Goal: Task Accomplishment & Management: Use online tool/utility

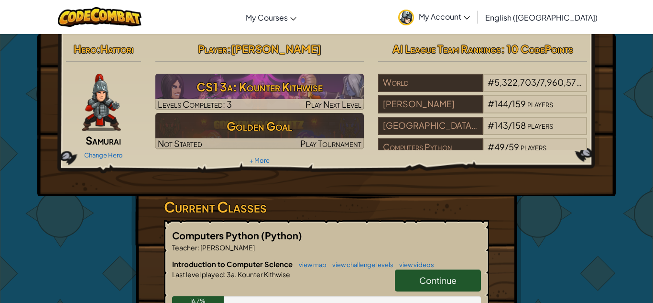
click at [436, 279] on span "Continue" at bounding box center [437, 280] width 37 height 11
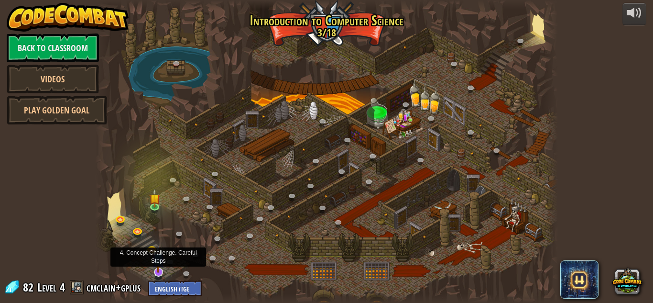
click at [160, 267] on img at bounding box center [158, 258] width 12 height 29
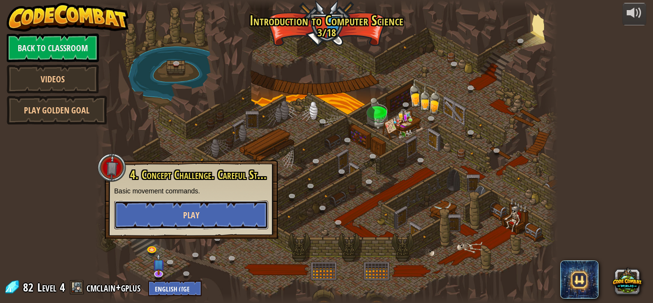
click at [192, 216] on span "Play" at bounding box center [191, 215] width 16 height 12
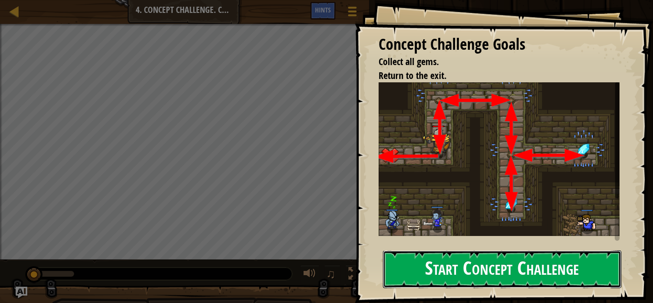
click at [542, 256] on button "Start Concept Challenge" at bounding box center [502, 269] width 239 height 38
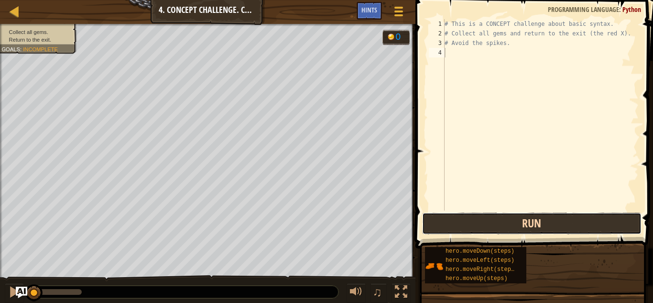
click at [454, 214] on button "Run" at bounding box center [532, 223] width 220 height 22
click at [454, 224] on button "Run" at bounding box center [532, 223] width 220 height 22
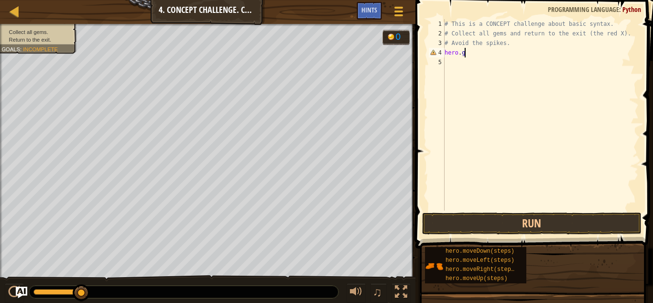
scroll to position [4, 2]
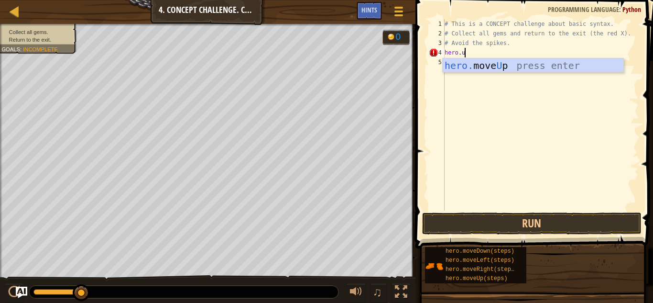
type textarea "hero.up"
click at [546, 63] on div "hero. move Up press enter" at bounding box center [533, 79] width 181 height 43
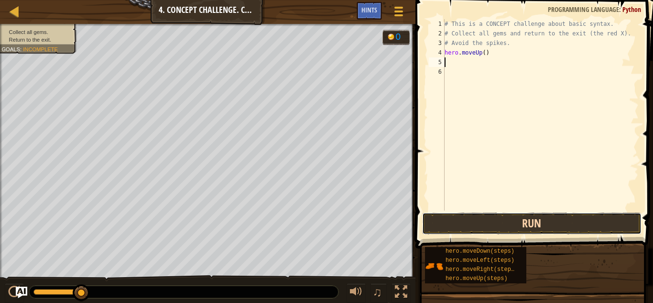
click at [512, 222] on button "Run" at bounding box center [532, 223] width 220 height 22
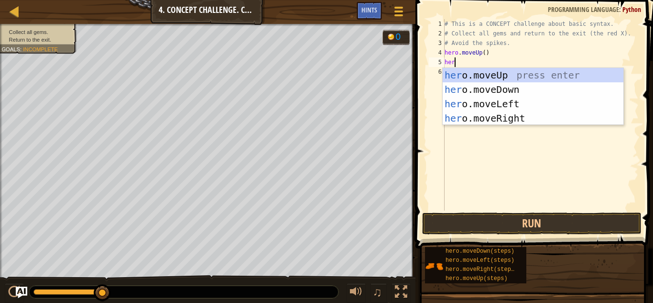
type textarea "hero"
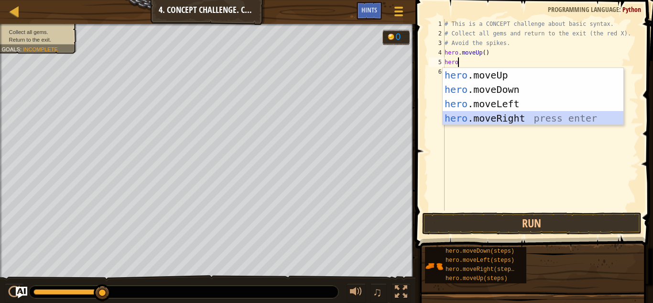
click at [476, 120] on div "hero .moveUp press enter hero .moveDown press enter hero .moveLeft press enter …" at bounding box center [533, 111] width 181 height 86
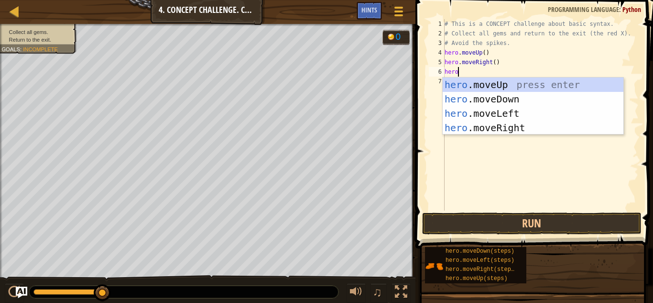
type textarea "hero."
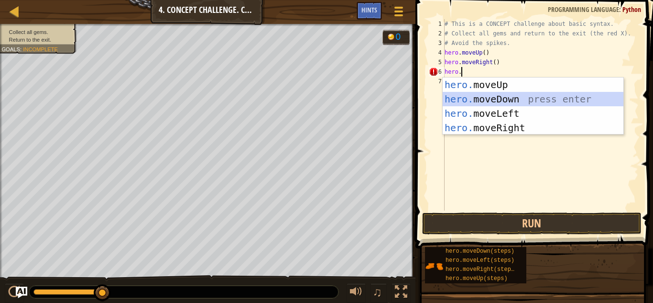
click at [502, 95] on div "hero. moveUp press enter hero. moveDown press enter hero. moveLeft press enter …" at bounding box center [533, 120] width 181 height 86
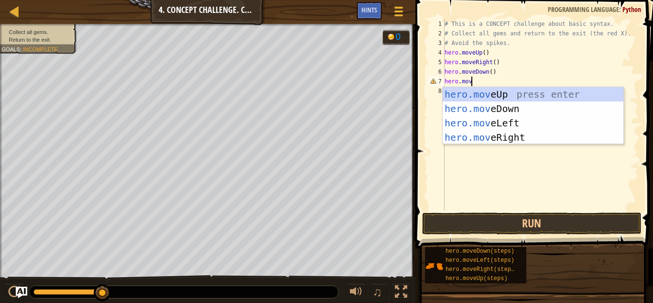
type textarea "hero.move"
click at [519, 132] on div "hero.move Up press enter hero.move Down press enter hero.move Left press enter …" at bounding box center [533, 130] width 181 height 86
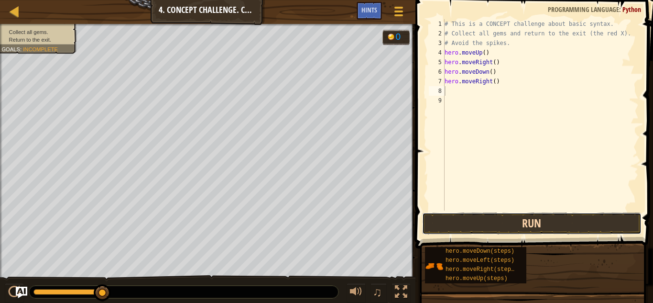
click at [532, 222] on button "Run" at bounding box center [532, 223] width 220 height 22
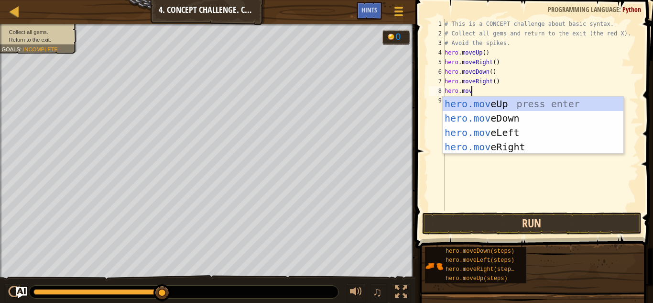
type textarea "hero.move"
click at [493, 136] on div "hero.move Up press enter hero.move Down press enter hero.move Left press enter …" at bounding box center [533, 140] width 181 height 86
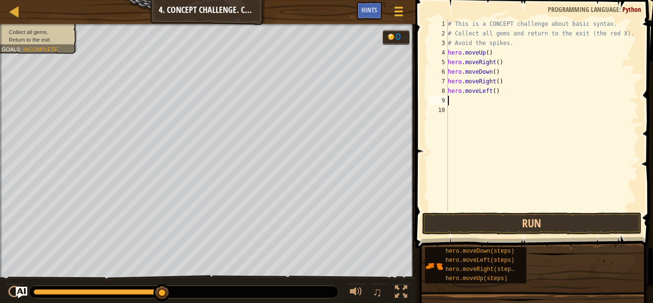
scroll to position [4, 0]
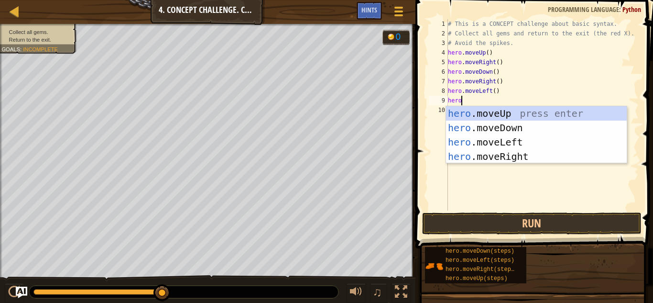
type textarea "hero."
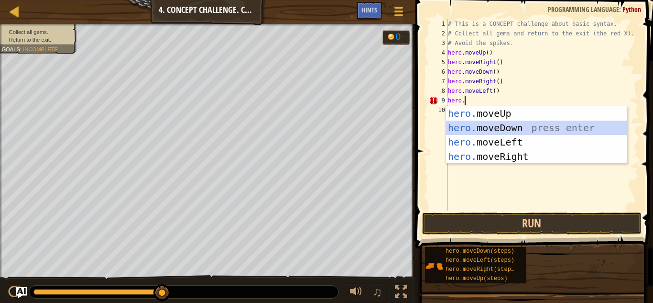
click at [514, 128] on div "hero. moveUp press enter hero. moveDown press enter hero. moveLeft press enter …" at bounding box center [536, 149] width 181 height 86
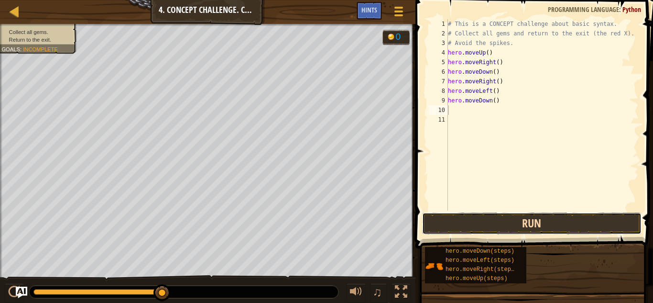
click at [501, 220] on button "Run" at bounding box center [532, 223] width 220 height 22
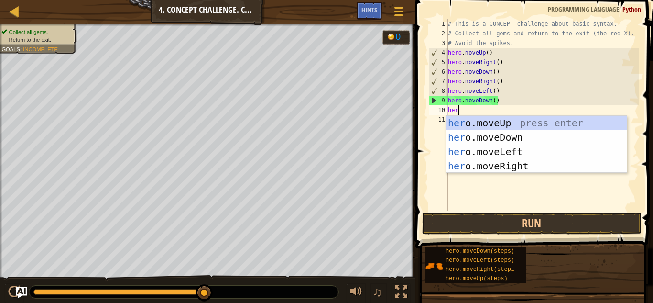
scroll to position [4, 1]
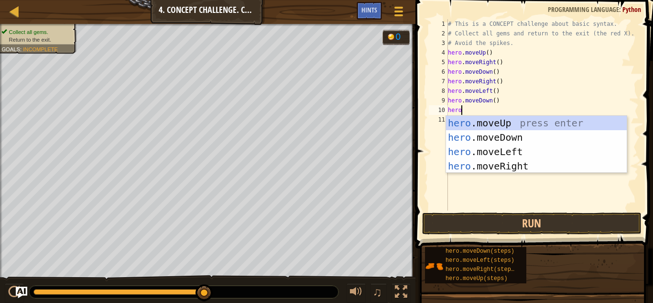
type textarea "hero."
click at [494, 120] on div "hero. moveUp press enter hero. moveDown press enter hero. moveLeft press enter …" at bounding box center [536, 159] width 181 height 86
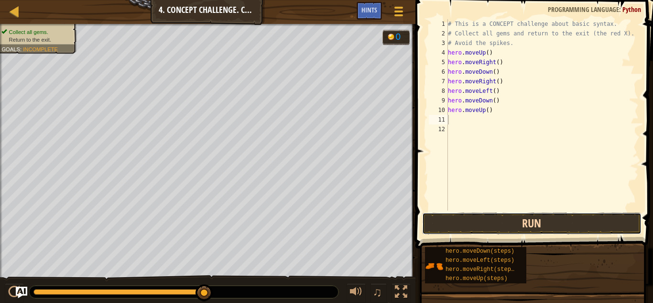
click at [485, 227] on button "Run" at bounding box center [532, 223] width 220 height 22
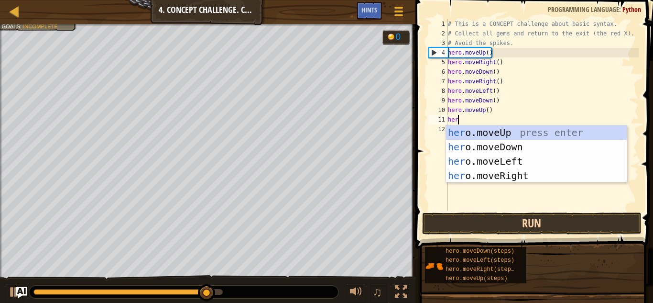
scroll to position [4, 1]
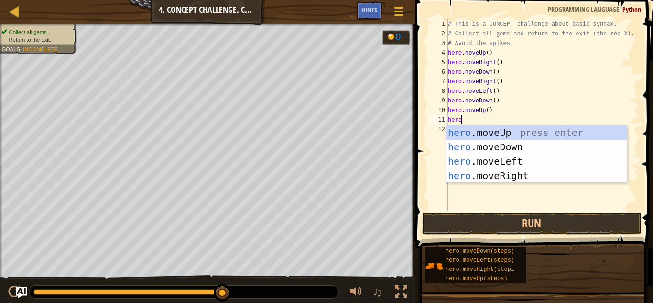
type textarea "hero."
click at [460, 131] on div "hero. moveUp press enter hero. moveDown press enter hero. moveLeft press enter …" at bounding box center [536, 168] width 181 height 86
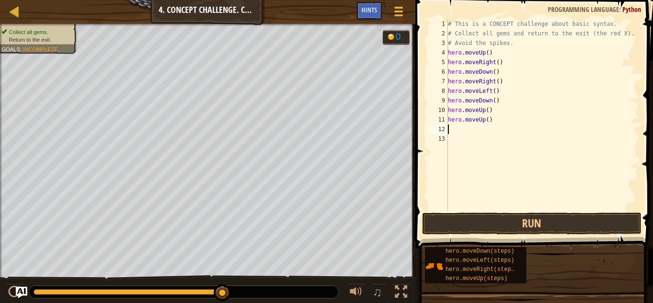
scroll to position [4, 0]
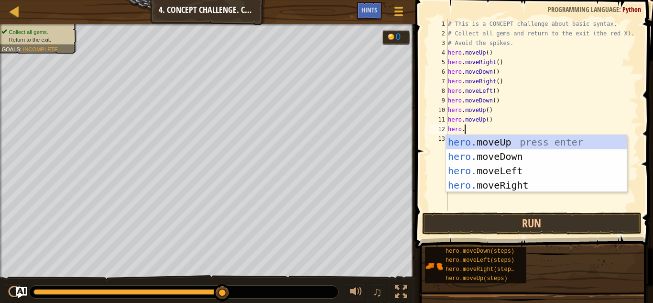
type textarea "hero.m"
click at [504, 172] on div "hero.m oveUp press enter hero.m oveDown press enter hero.m oveLeft press enter …" at bounding box center [536, 178] width 181 height 86
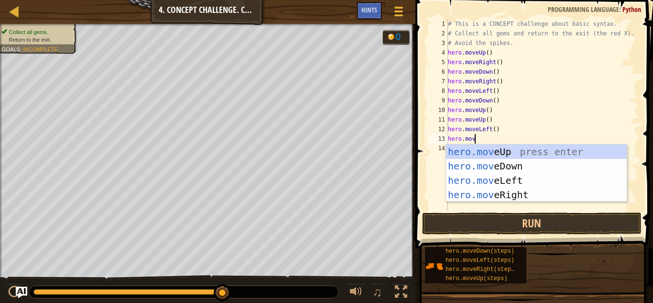
type textarea "hero.move"
click at [487, 162] on div "hero.move Up press enter hero.move Down press enter hero.move Left press enter …" at bounding box center [536, 187] width 181 height 86
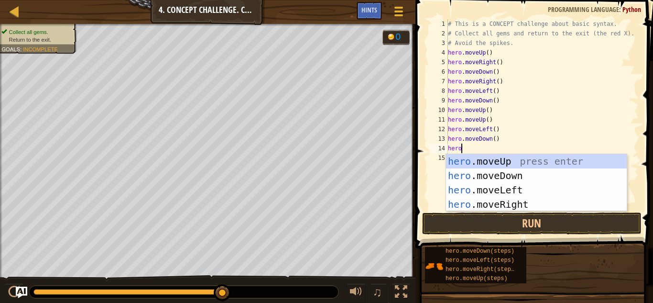
scroll to position [4, 2]
type textarea "hero.move"
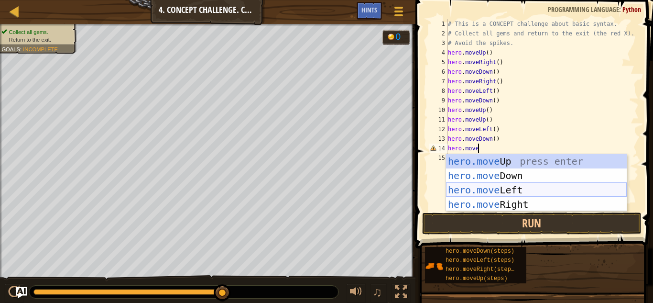
click at [521, 189] on div "hero.move Up press enter hero.move Down press enter hero.move Left press enter …" at bounding box center [536, 197] width 181 height 86
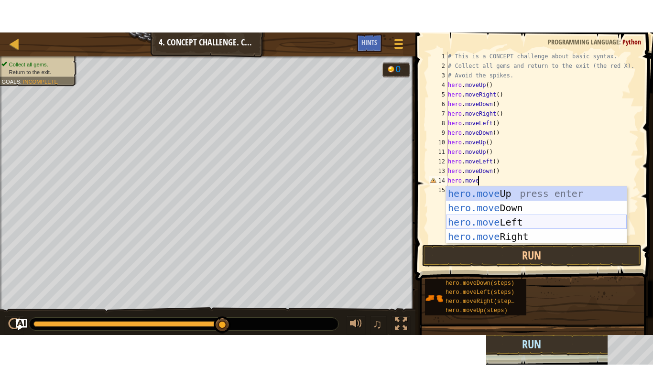
scroll to position [4, 0]
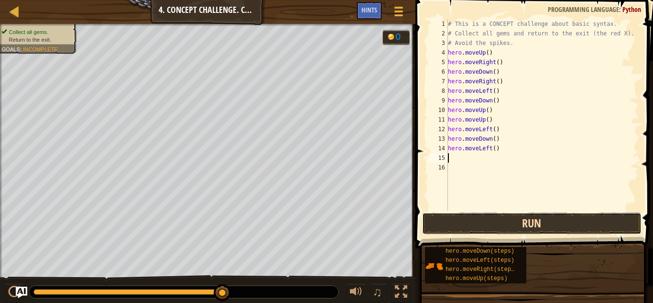
click at [502, 224] on button "Run" at bounding box center [532, 223] width 220 height 22
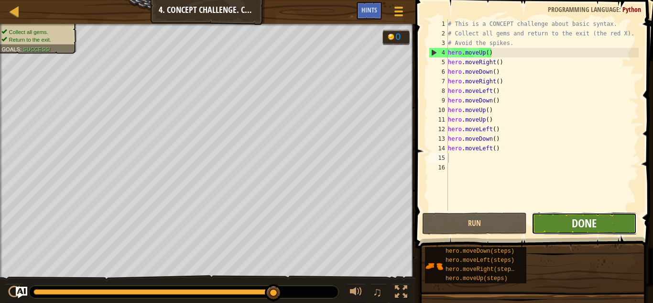
click at [592, 225] on span "Done" at bounding box center [584, 222] width 25 height 15
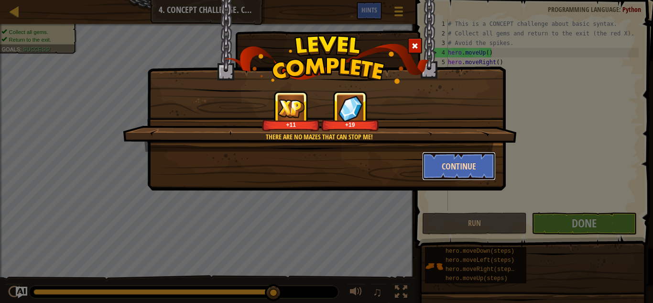
click at [456, 173] on button "Continue" at bounding box center [459, 166] width 74 height 29
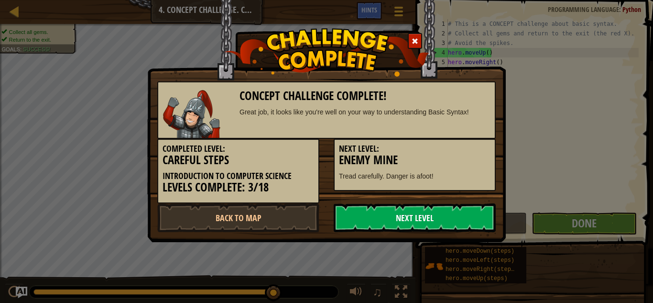
click at [386, 204] on link "Next Level" at bounding box center [415, 217] width 162 height 29
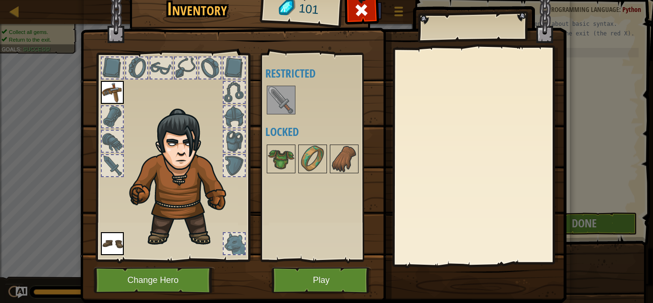
click at [291, 106] on img at bounding box center [281, 100] width 27 height 27
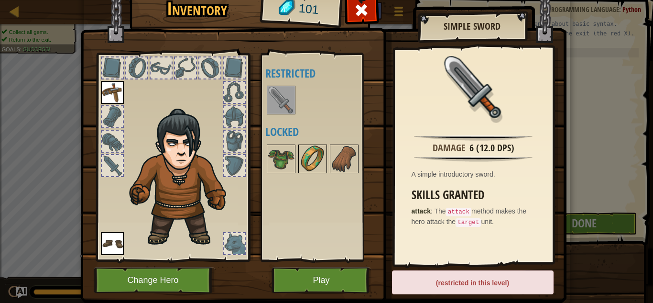
click at [320, 154] on img at bounding box center [312, 158] width 27 height 27
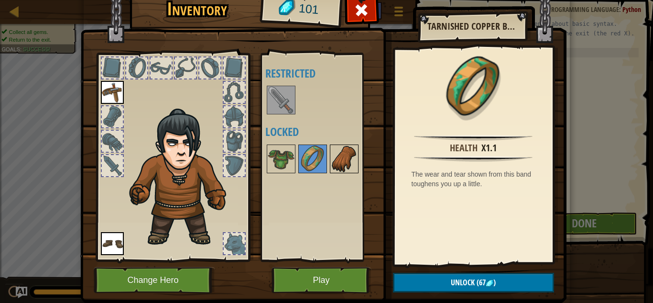
click at [355, 163] on img at bounding box center [344, 158] width 27 height 27
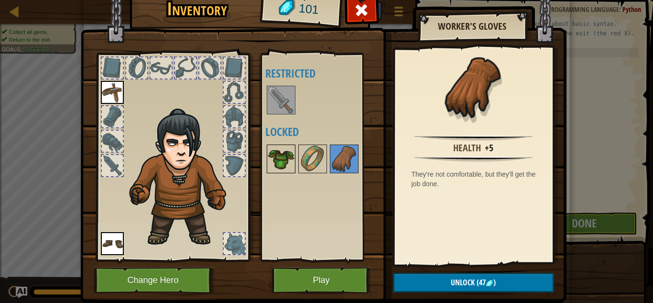
click at [280, 169] on img at bounding box center [281, 158] width 27 height 27
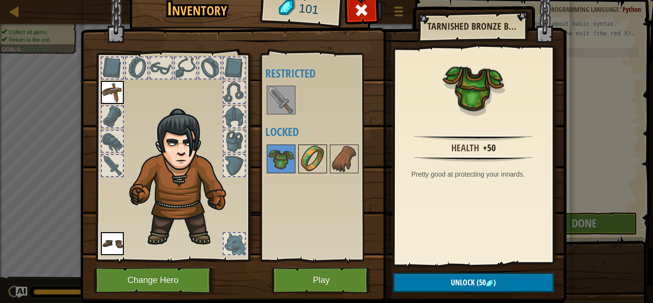
click at [302, 165] on img at bounding box center [312, 158] width 27 height 27
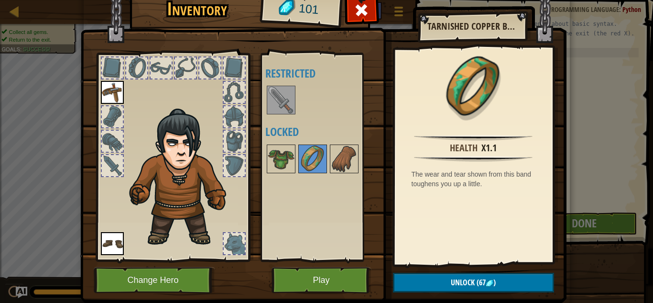
click at [287, 114] on div at bounding box center [321, 100] width 113 height 32
click at [283, 101] on img at bounding box center [281, 100] width 27 height 27
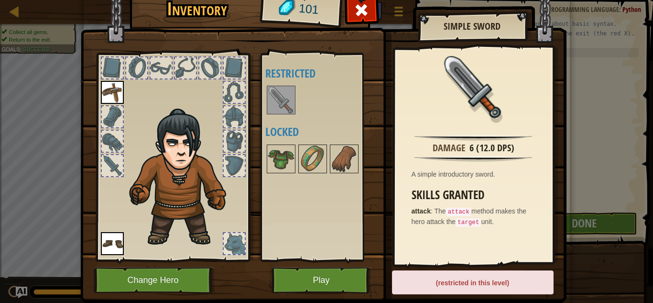
click at [115, 92] on img at bounding box center [112, 92] width 23 height 23
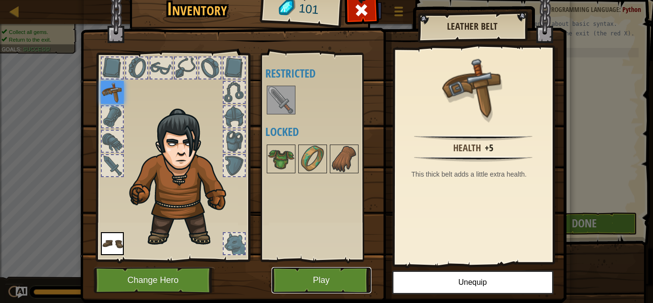
click at [351, 281] on button "Play" at bounding box center [322, 280] width 100 height 26
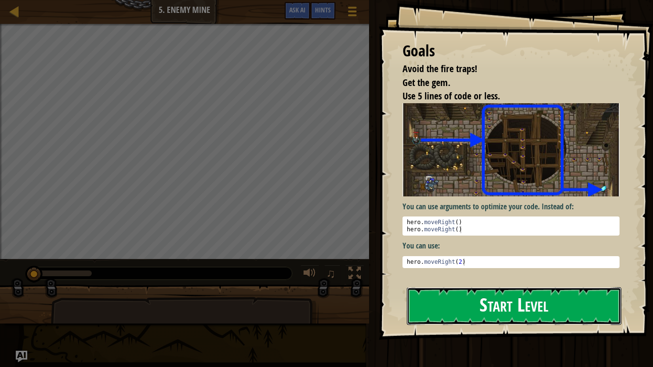
click at [486, 300] on button "Start Level" at bounding box center [514, 306] width 215 height 38
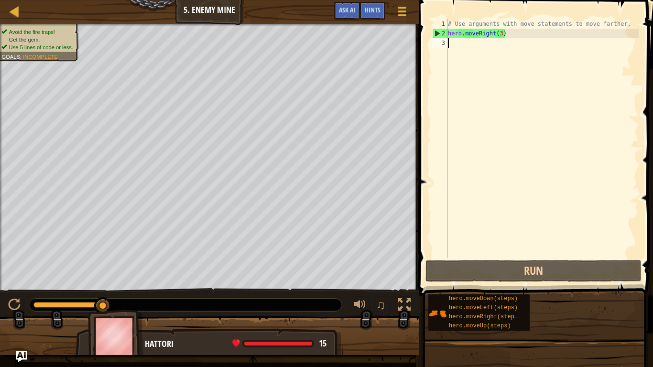
scroll to position [4, 0]
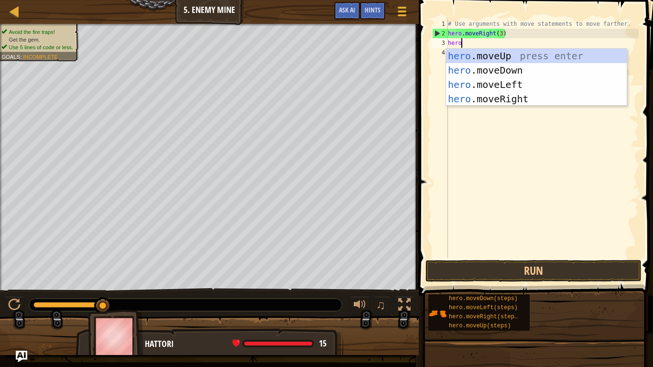
type textarea "hero."
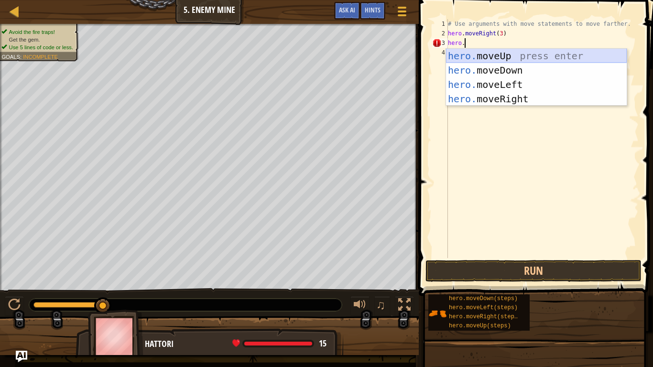
click at [485, 54] on div "hero. moveUp press enter hero. moveDown press enter hero. moveLeft press enter …" at bounding box center [536, 92] width 181 height 86
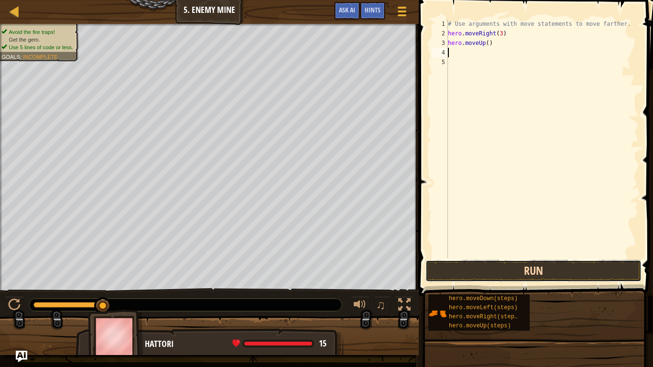
click at [467, 277] on button "Run" at bounding box center [534, 271] width 216 height 22
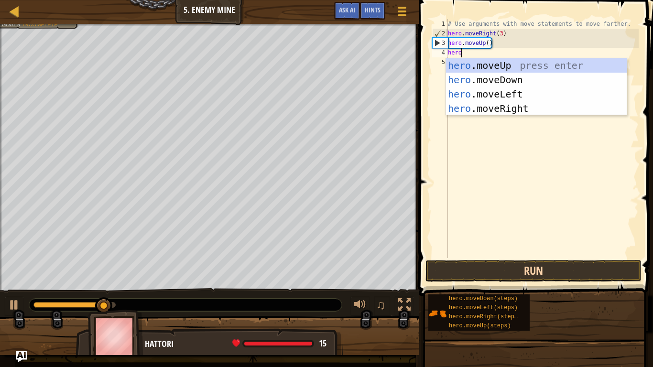
type textarea "hero."
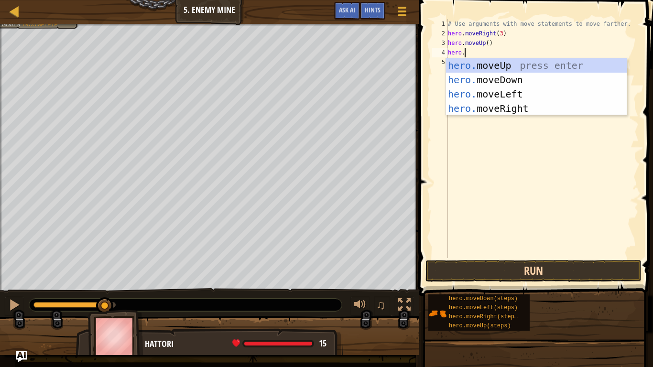
scroll to position [4, 2]
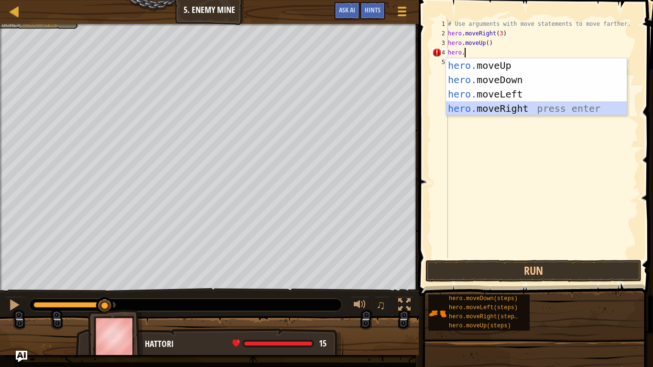
click at [483, 111] on div "hero. moveUp press enter hero. moveDown press enter hero. moveLeft press enter …" at bounding box center [536, 101] width 181 height 86
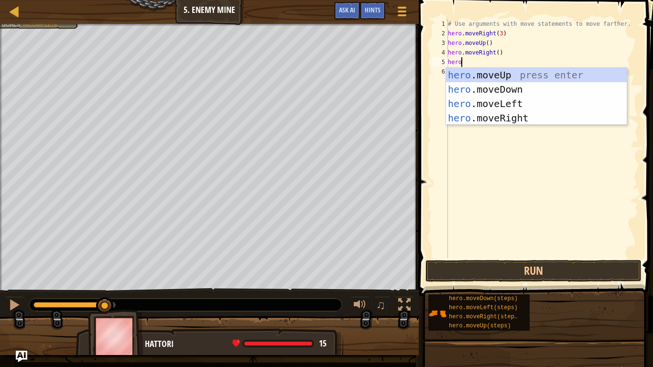
type textarea "hero."
click at [520, 117] on div "hero. moveUp press enter hero. moveDown press enter hero. moveLeft press enter …" at bounding box center [536, 111] width 181 height 86
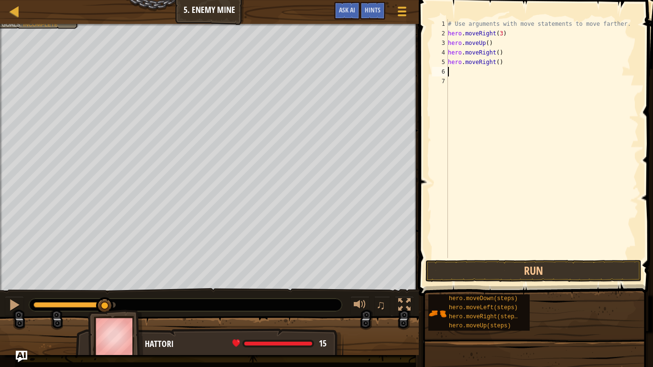
scroll to position [4, 0]
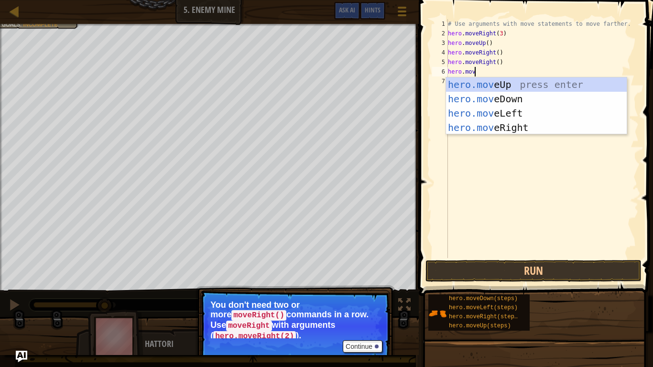
type textarea "hero.move"
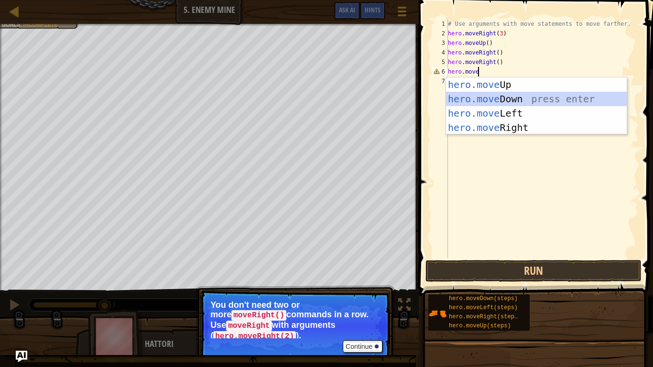
click at [533, 95] on div "hero.move Up press enter hero.move Down press enter hero.move Left press enter …" at bounding box center [536, 120] width 181 height 86
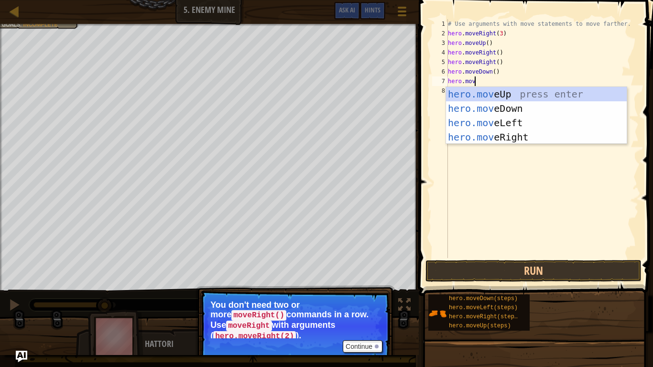
type textarea "hero.move"
click at [545, 103] on div "hero.move Up press enter hero.move Down press enter hero.move Left press enter …" at bounding box center [536, 130] width 181 height 86
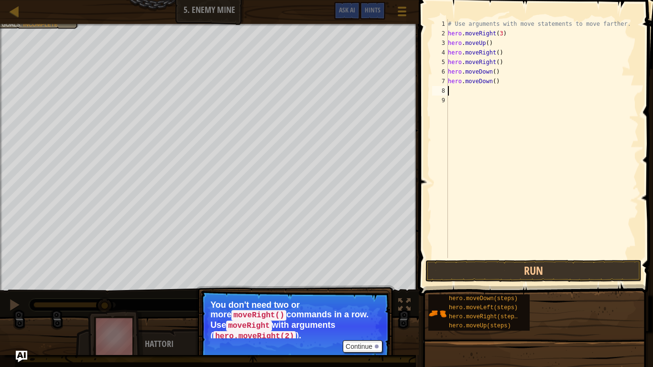
scroll to position [4, 0]
click at [587, 273] on button "Run" at bounding box center [534, 271] width 216 height 22
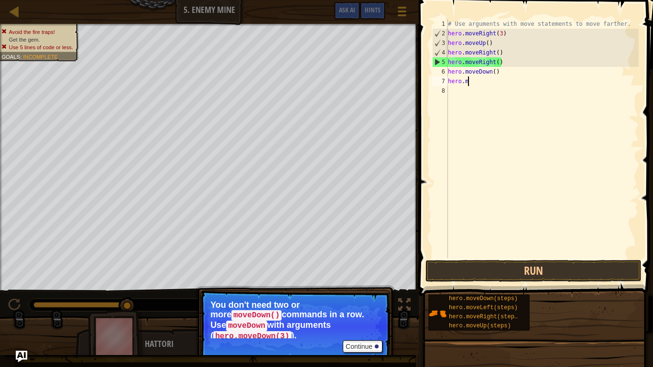
type textarea "h"
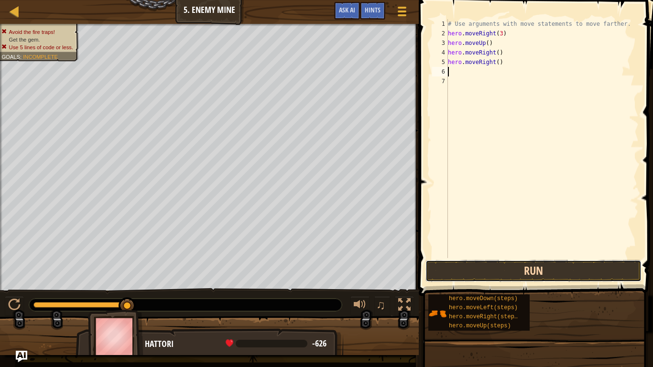
click at [519, 266] on button "Run" at bounding box center [534, 271] width 216 height 22
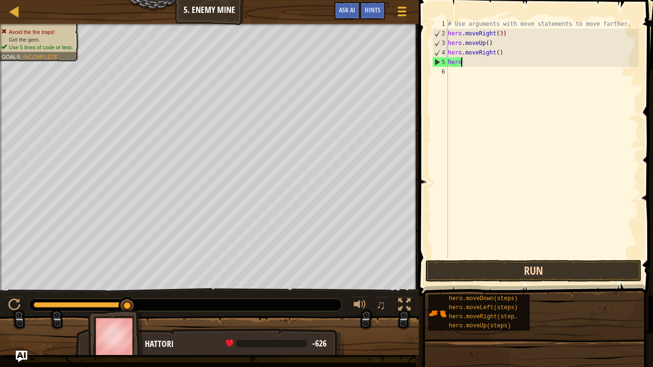
type textarea "h"
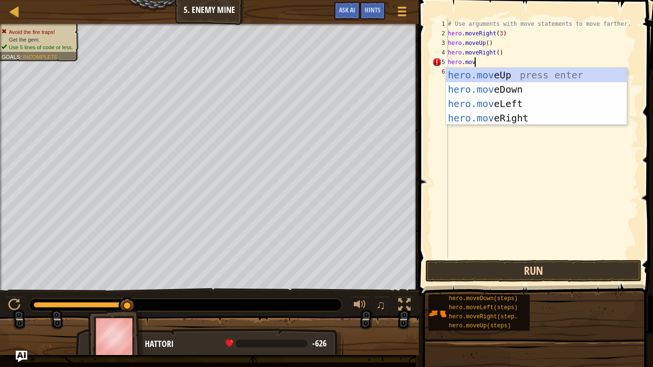
scroll to position [4, 4]
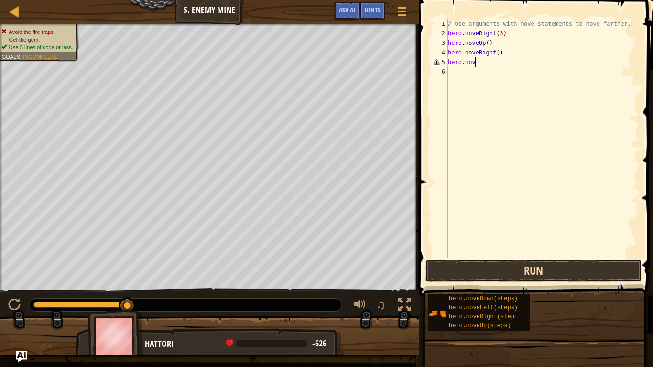
type textarea "hero.move"
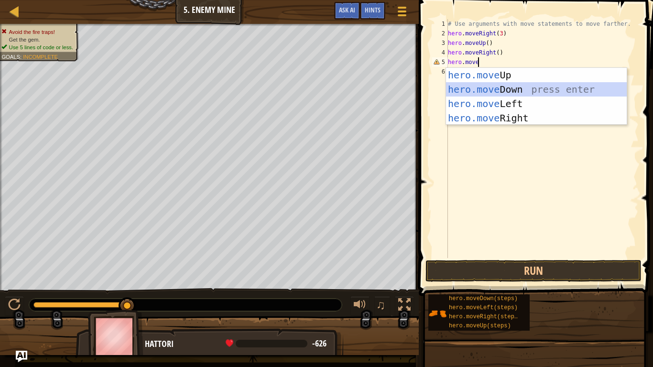
click at [517, 90] on div "hero.move Up press enter hero.move Down press enter hero.move Left press enter …" at bounding box center [536, 111] width 181 height 86
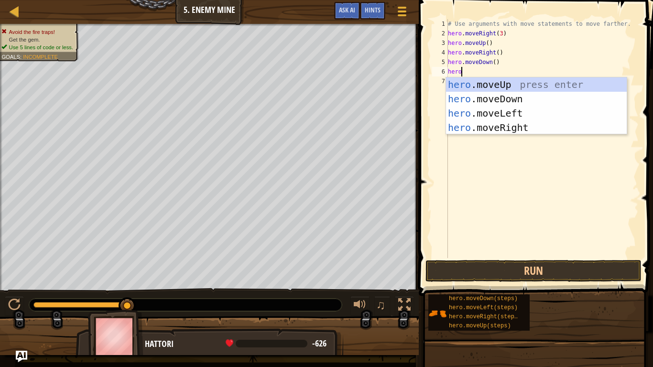
type textarea "hero."
click at [505, 94] on div "hero. moveUp press enter hero. moveDown press enter hero. moveLeft press enter …" at bounding box center [536, 120] width 181 height 86
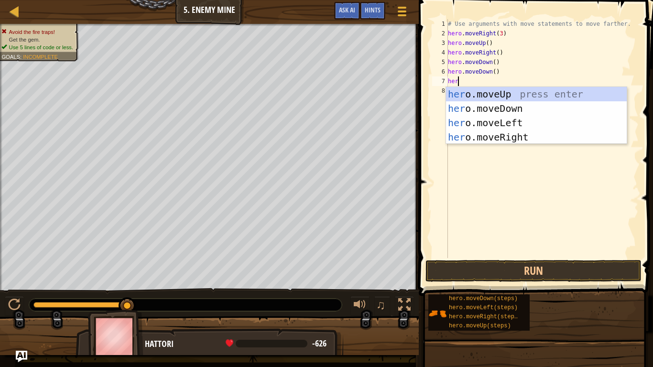
scroll to position [4, 1]
type textarea "hero.move"
click at [522, 139] on div "hero.move Up press enter hero.move Down press enter hero.move Left press enter …" at bounding box center [536, 130] width 181 height 86
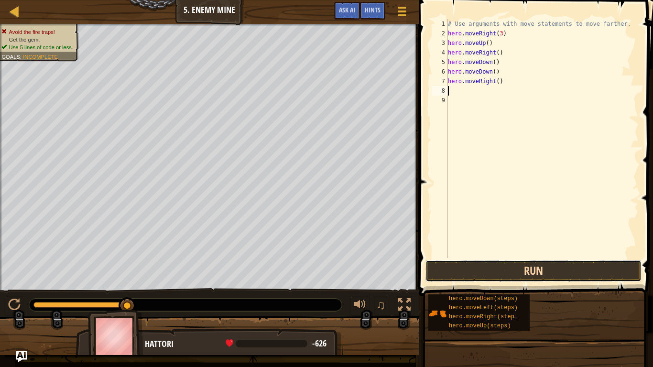
click at [538, 274] on button "Run" at bounding box center [534, 271] width 216 height 22
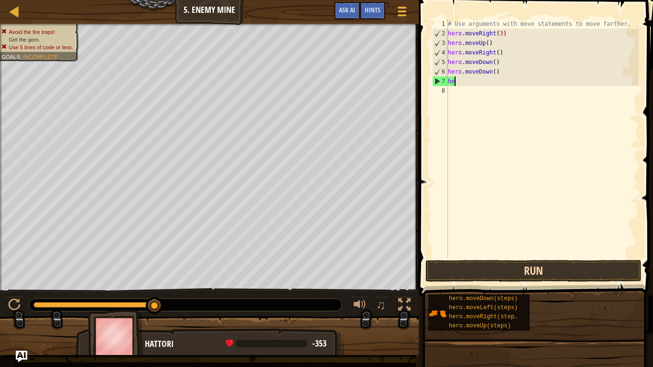
type textarea "h"
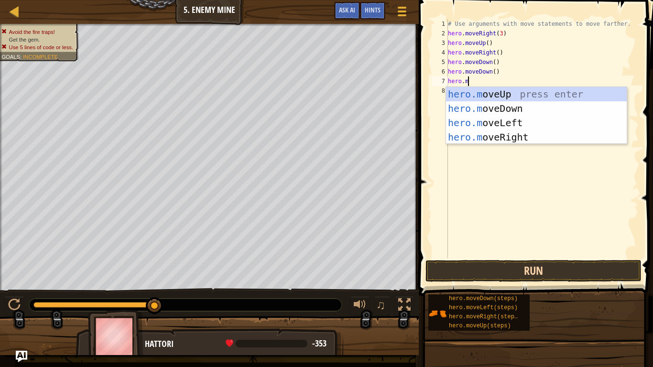
type textarea "[DOMAIN_NAME]"
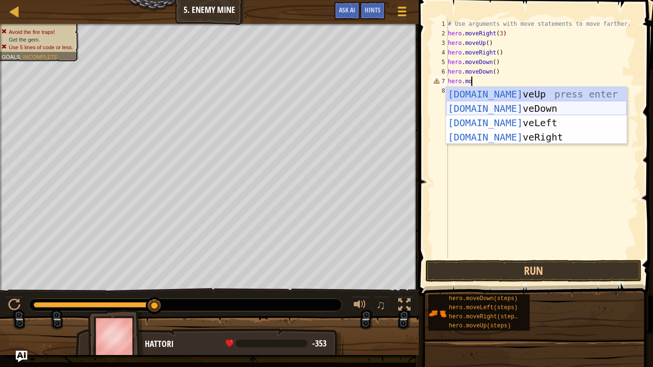
click at [538, 112] on div "[DOMAIN_NAME] veUp press enter [DOMAIN_NAME] veDown press enter [DOMAIN_NAME] v…" at bounding box center [536, 130] width 181 height 86
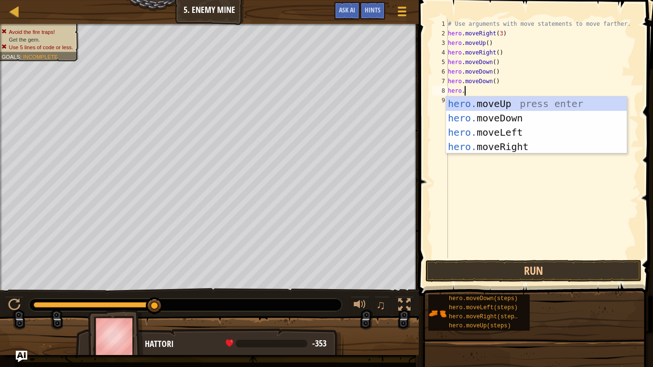
type textarea "hero.m"
click at [554, 115] on div "hero.m oveUp press enter hero.m oveDown press enter hero.m oveLeft press enter …" at bounding box center [536, 140] width 181 height 86
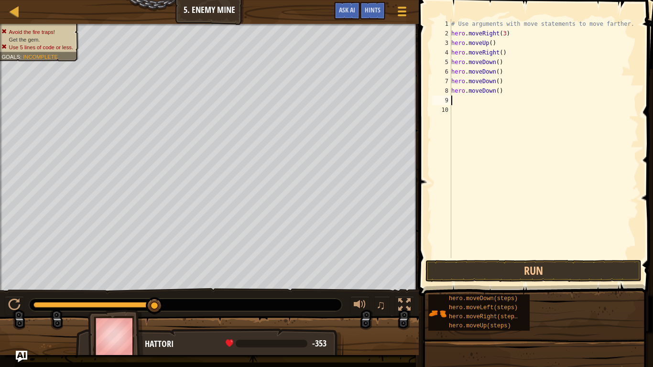
scroll to position [4, 0]
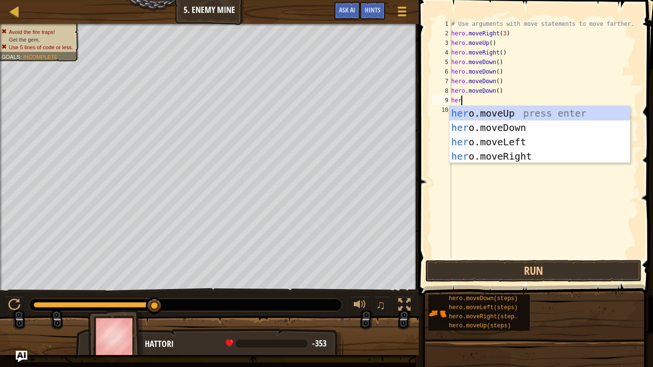
type textarea "hero"
click at [558, 155] on div "hero .moveUp press enter hero .moveDown press enter hero .moveLeft press enter …" at bounding box center [540, 149] width 181 height 86
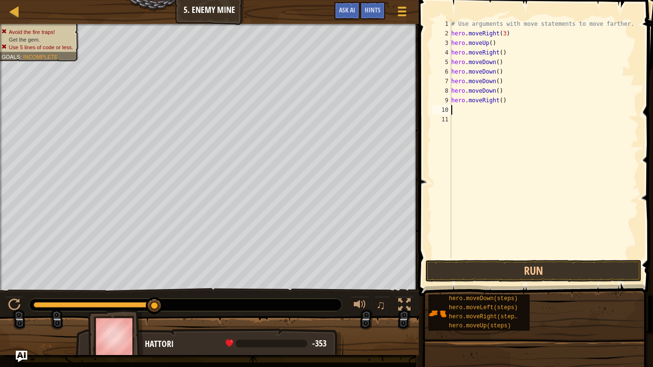
scroll to position [4, 0]
click at [484, 256] on div "# Use arguments with move statements to move farther. hero . moveRight ( 3 ) he…" at bounding box center [544, 148] width 189 height 258
click at [489, 269] on button "Run" at bounding box center [534, 271] width 216 height 22
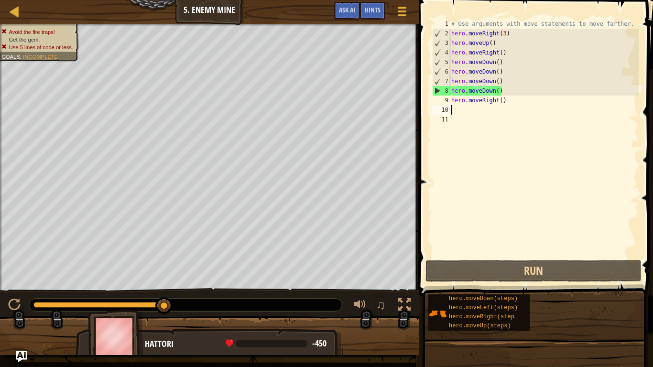
click at [453, 111] on div "# Use arguments with move statements to move farther. hero . moveRight ( 3 ) he…" at bounding box center [544, 148] width 189 height 258
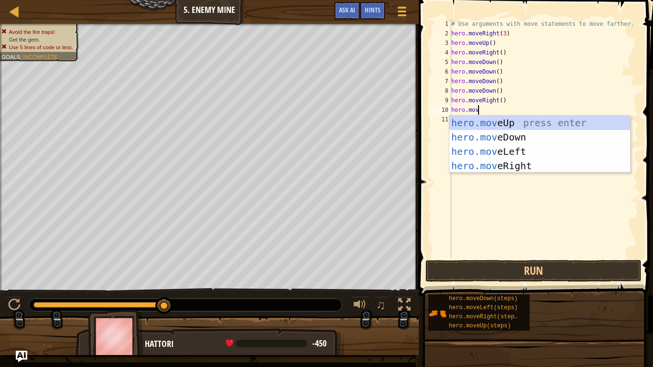
type textarea "hero.move"
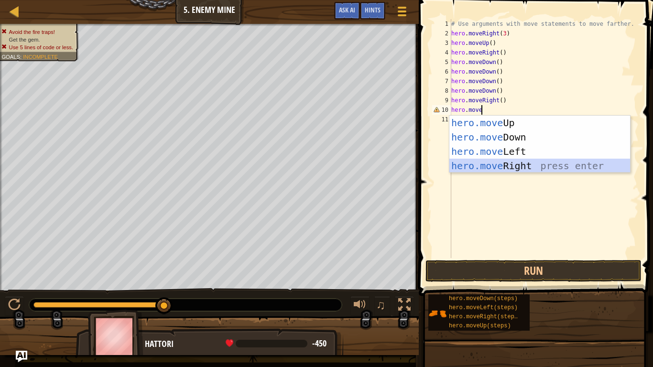
click at [544, 165] on div "hero.move Up press enter hero.move Down press enter hero.move Left press enter …" at bounding box center [540, 159] width 181 height 86
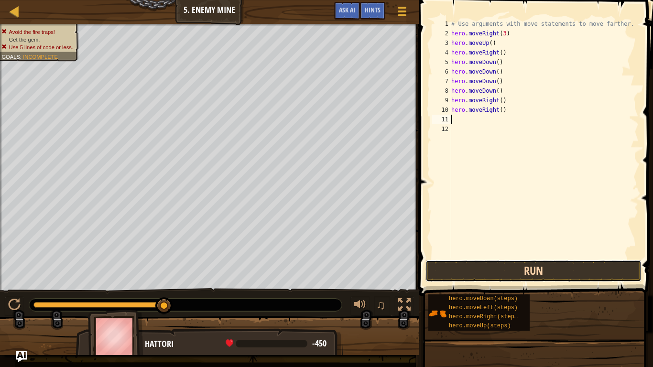
click at [562, 272] on button "Run" at bounding box center [534, 271] width 216 height 22
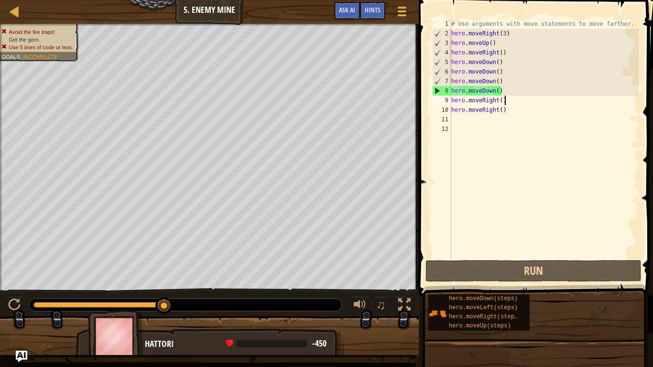
click at [511, 102] on div "# Use arguments with move statements to move farther. hero . moveRight ( 3 ) he…" at bounding box center [544, 148] width 189 height 258
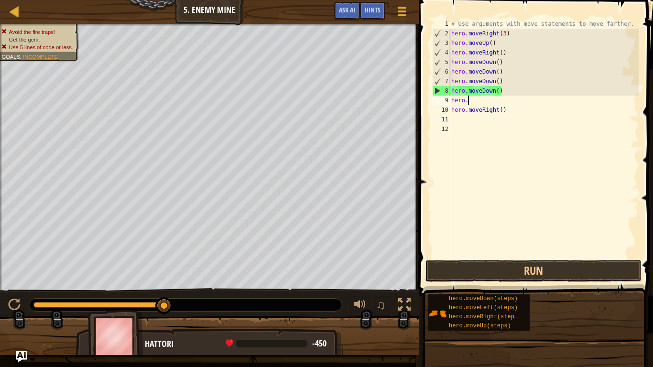
type textarea "h"
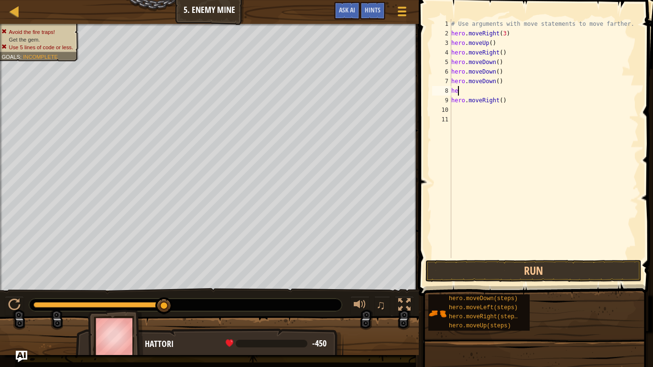
type textarea "h"
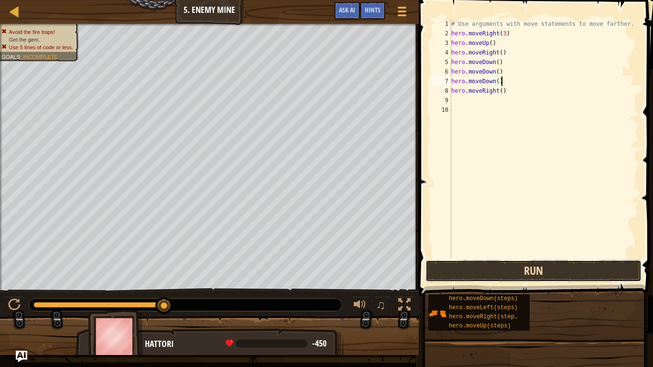
click at [601, 268] on button "Run" at bounding box center [534, 271] width 216 height 22
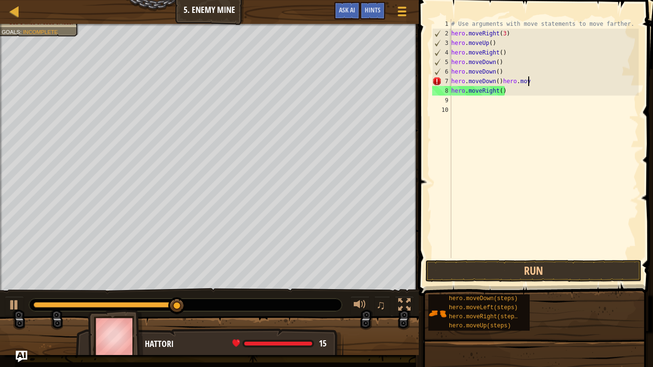
scroll to position [4, 11]
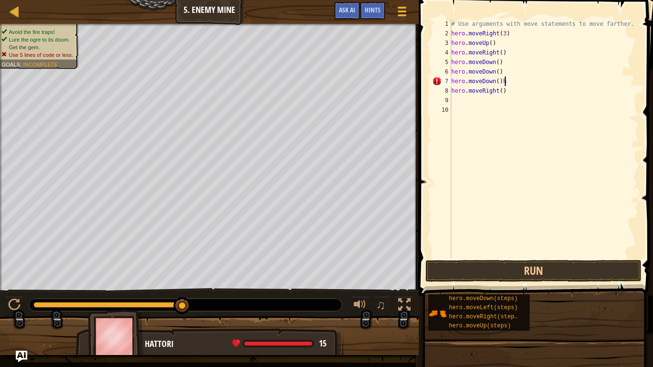
type textarea "hero.moveDown()"
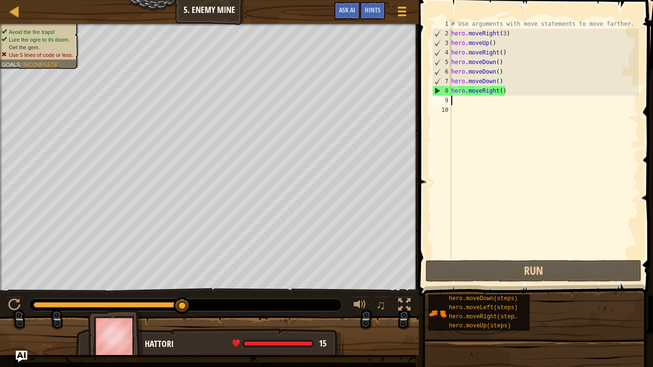
click at [456, 99] on div "# Use arguments with move statements to move farther. hero . moveRight ( 3 ) he…" at bounding box center [544, 148] width 189 height 258
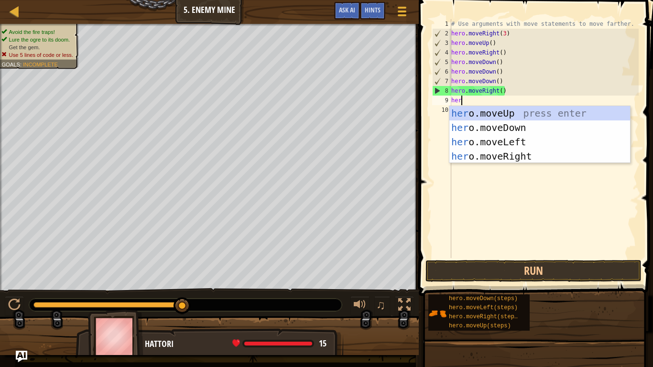
scroll to position [4, 1]
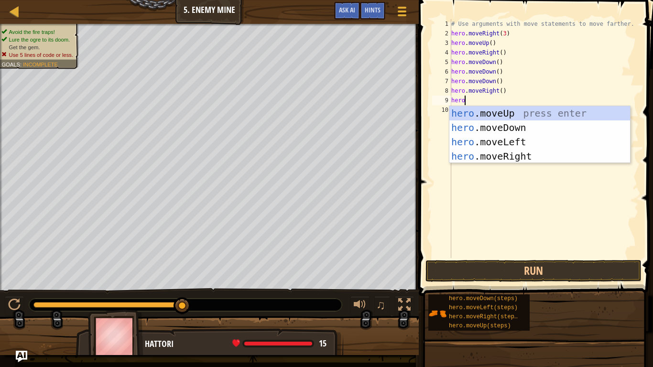
type textarea "hero."
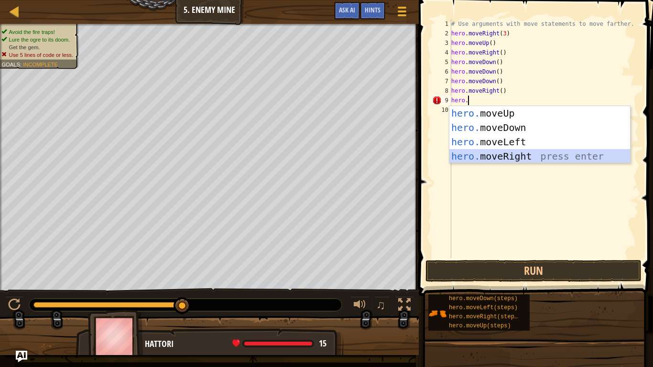
click at [528, 157] on div "hero. moveUp press enter hero. moveDown press enter hero. moveLeft press enter …" at bounding box center [540, 149] width 181 height 86
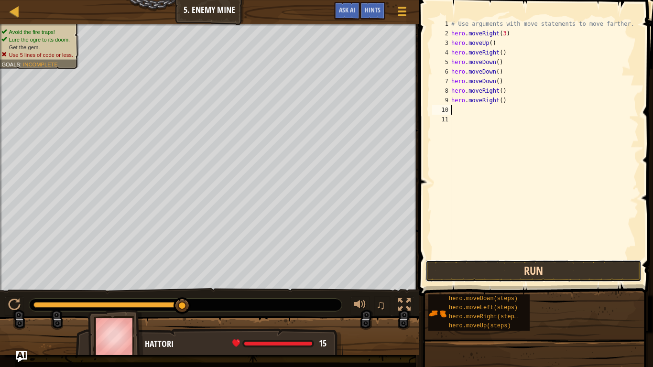
click at [562, 274] on button "Run" at bounding box center [534, 271] width 216 height 22
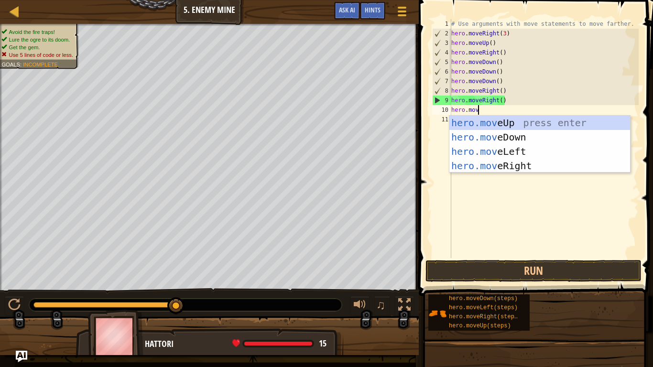
type textarea "hero.move"
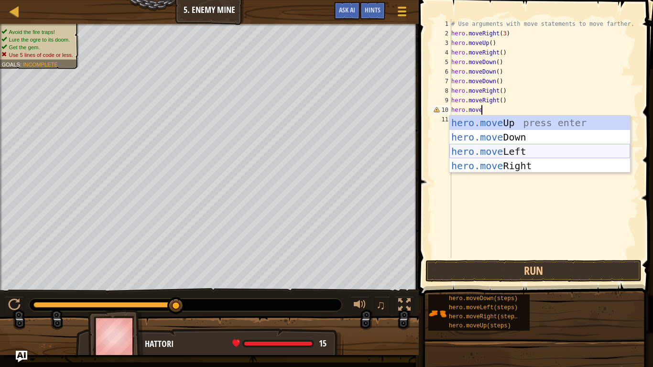
click at [513, 155] on div "hero.move Up press enter hero.move Down press enter hero.move Left press enter …" at bounding box center [540, 159] width 181 height 86
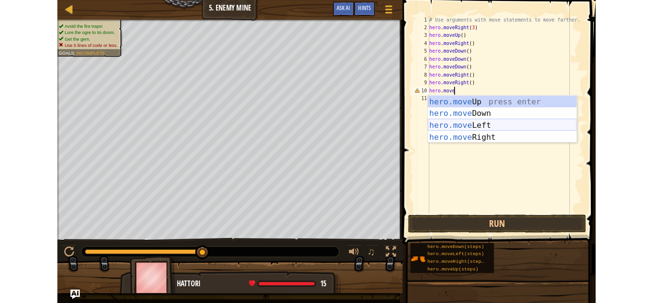
scroll to position [4, 0]
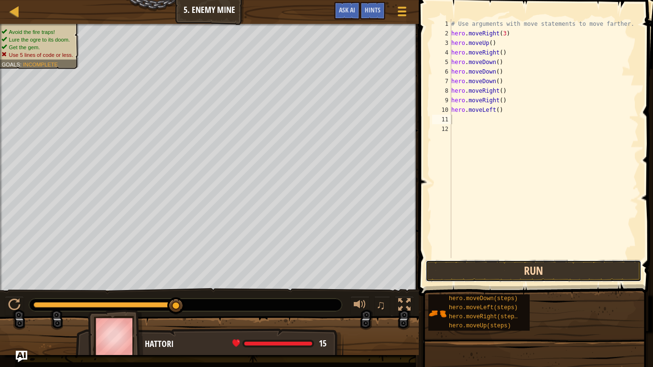
click at [538, 266] on button "Run" at bounding box center [534, 271] width 216 height 22
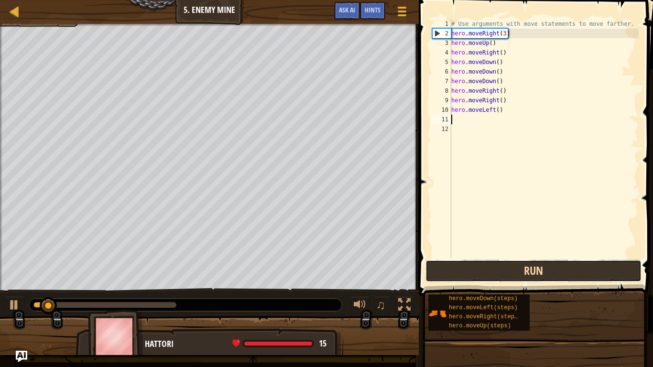
click at [538, 266] on button "Run" at bounding box center [534, 271] width 216 height 22
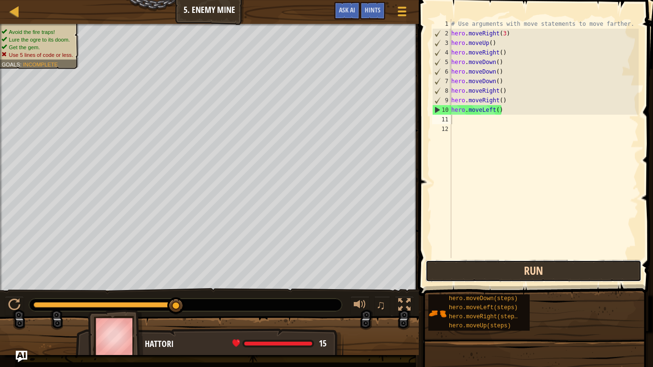
click at [546, 271] on button "Run" at bounding box center [534, 271] width 216 height 22
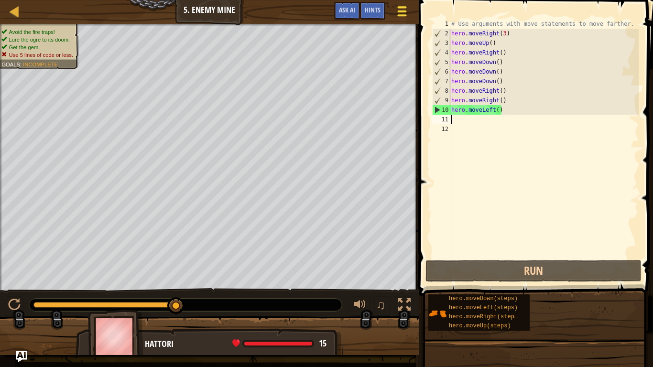
click at [398, 8] on span at bounding box center [402, 7] width 9 height 2
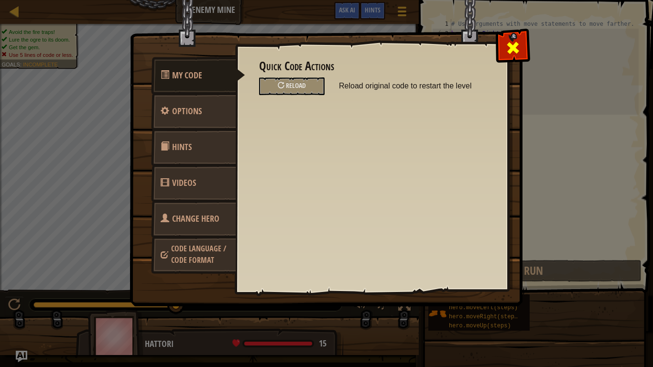
click at [507, 44] on span at bounding box center [513, 47] width 15 height 15
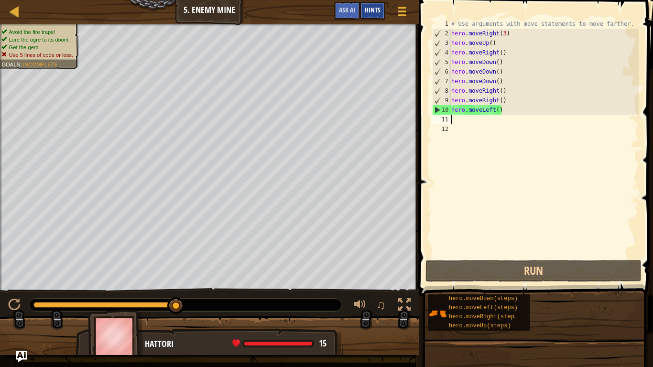
click at [375, 7] on span "Hints" at bounding box center [373, 9] width 16 height 9
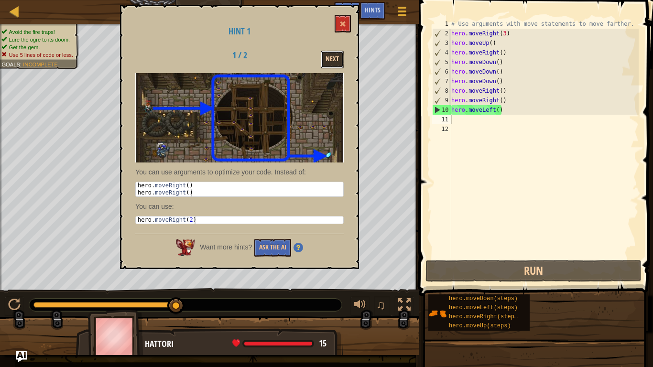
click at [335, 57] on button "Next" at bounding box center [332, 60] width 23 height 18
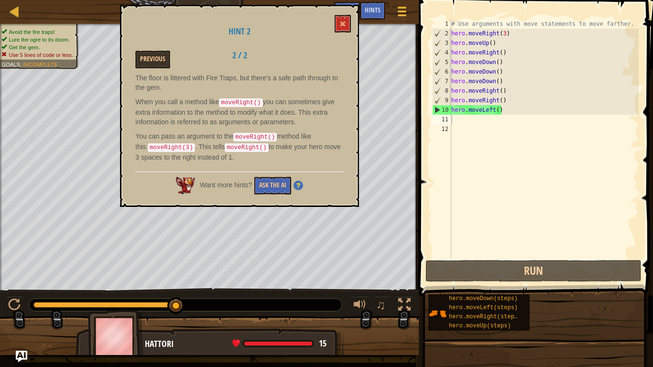
click at [335, 57] on div "Previous 2 / 2" at bounding box center [239, 60] width 223 height 18
click at [344, 31] on button at bounding box center [343, 24] width 16 height 18
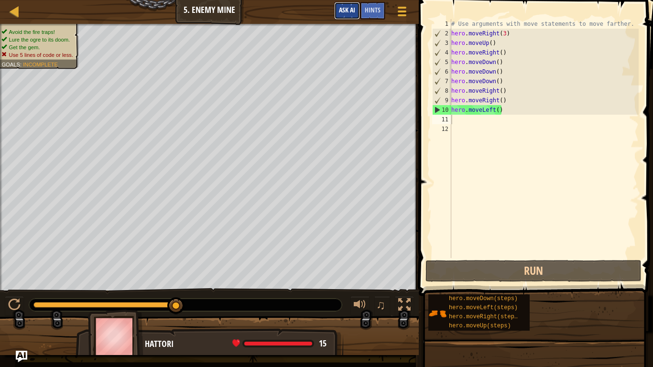
click at [342, 5] on button "Ask AI" at bounding box center [347, 11] width 26 height 18
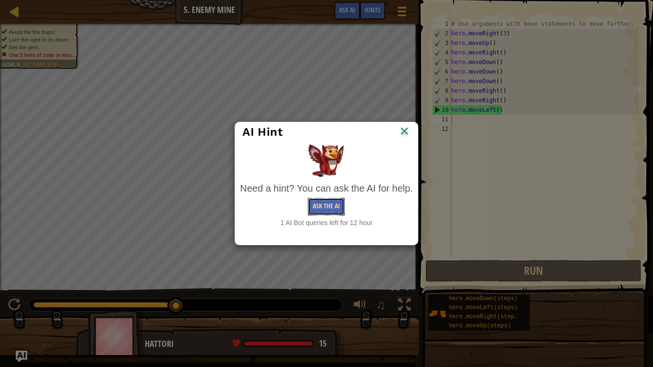
click at [326, 204] on button "Ask the AI" at bounding box center [326, 207] width 37 height 18
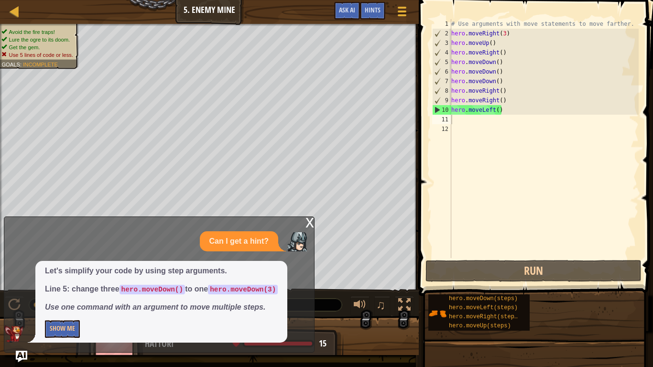
click at [309, 220] on div "x" at bounding box center [310, 222] width 9 height 10
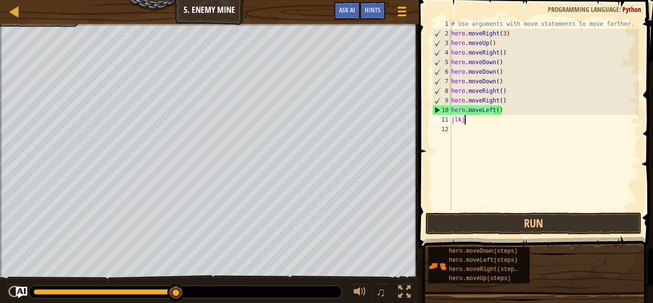
scroll to position [4, 2]
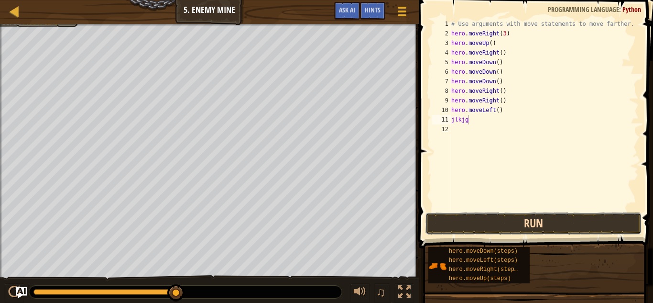
click at [497, 224] on button "Run" at bounding box center [534, 223] width 216 height 22
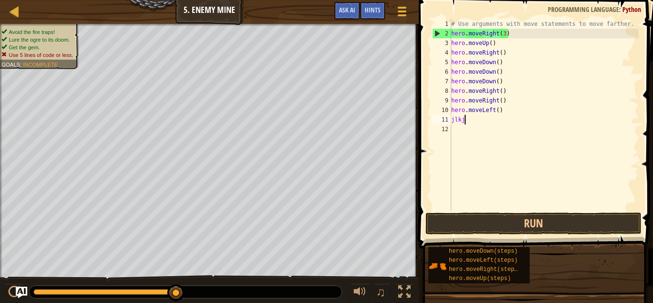
scroll to position [4, 1]
type textarea "j"
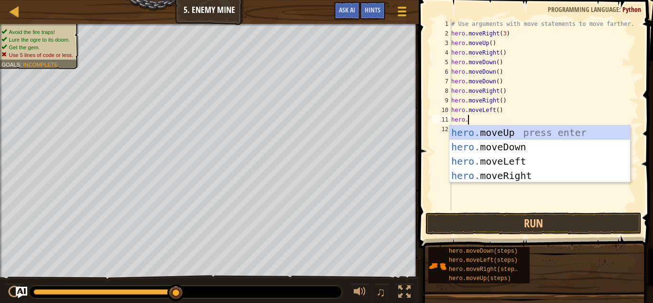
type textarea "hero.m"
click at [553, 163] on div "hero.m oveUp press enter hero.m oveDown press enter hero.m oveLeft press enter …" at bounding box center [540, 168] width 181 height 86
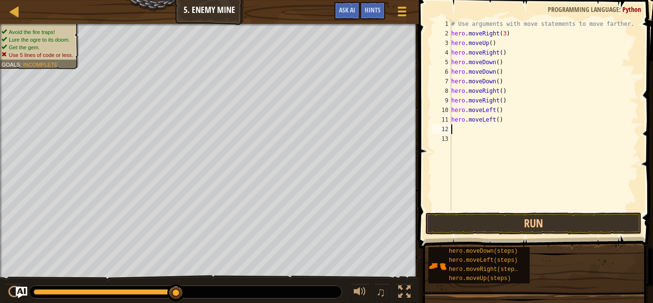
scroll to position [4, 0]
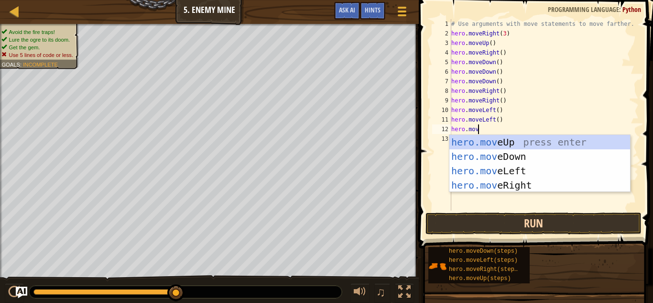
type textarea "hero.move"
click at [523, 151] on div "hero.move Up press enter hero.move Down press enter hero.move Left press enter …" at bounding box center [540, 178] width 181 height 86
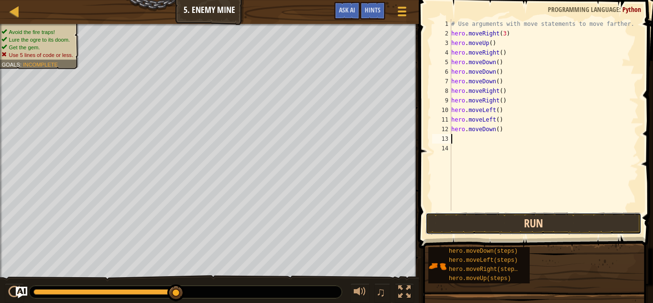
click at [589, 217] on button "Run" at bounding box center [534, 223] width 216 height 22
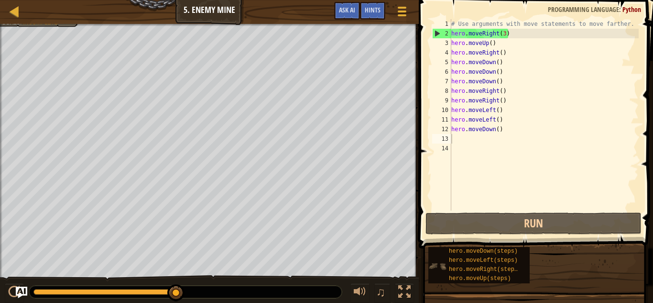
click at [439, 255] on div "hero.moveDown(steps) hero.moveLeft(steps) hero.moveRight(steps) hero.moveUp(ste…" at bounding box center [479, 265] width 101 height 36
click at [378, 302] on button "♫" at bounding box center [382, 293] width 16 height 20
click at [387, 276] on div "♫" at bounding box center [209, 289] width 419 height 29
click at [385, 287] on span "♫" at bounding box center [381, 292] width 10 height 14
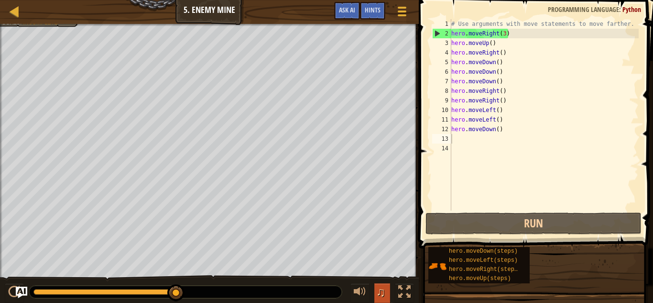
click at [385, 287] on span "♫" at bounding box center [381, 292] width 10 height 14
